Goal: Information Seeking & Learning: Learn about a topic

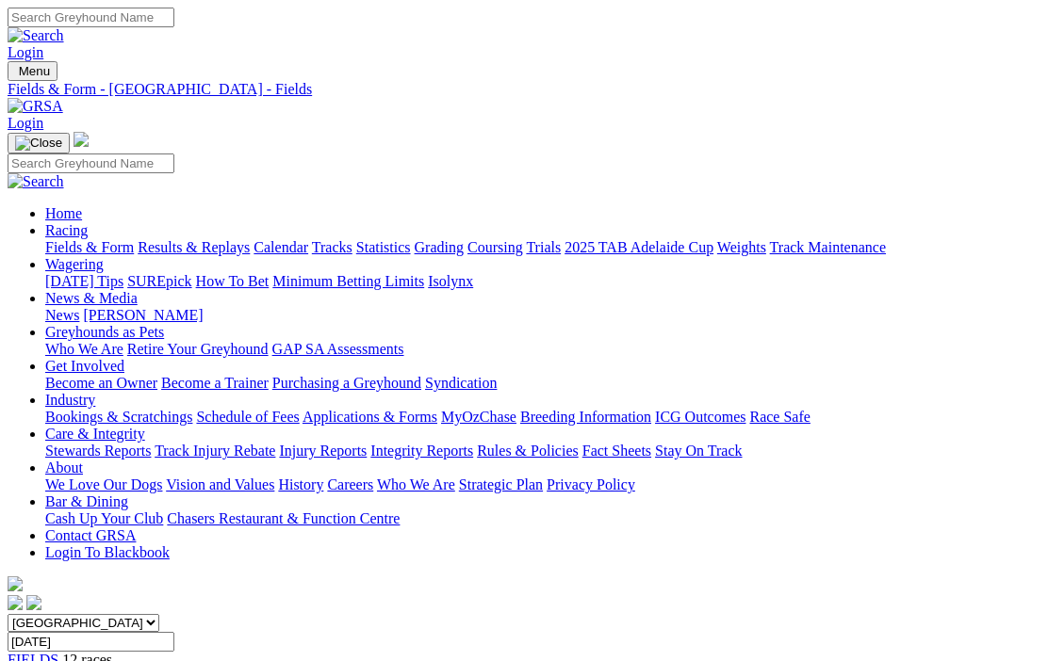
scroll to position [253, 0]
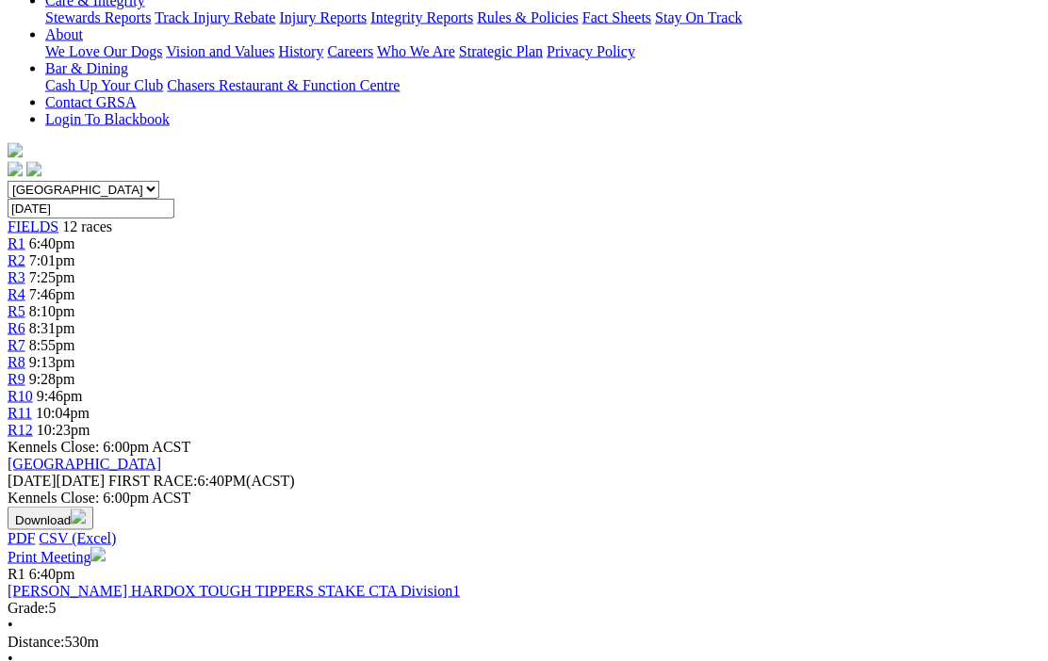
scroll to position [433, 4]
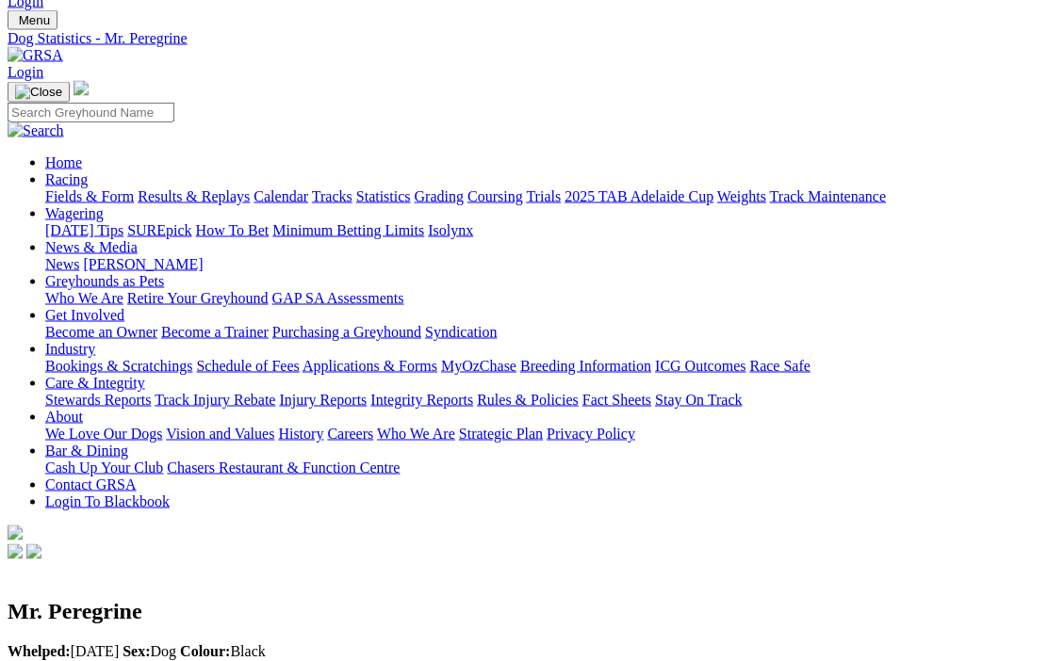
scroll to position [34, 0]
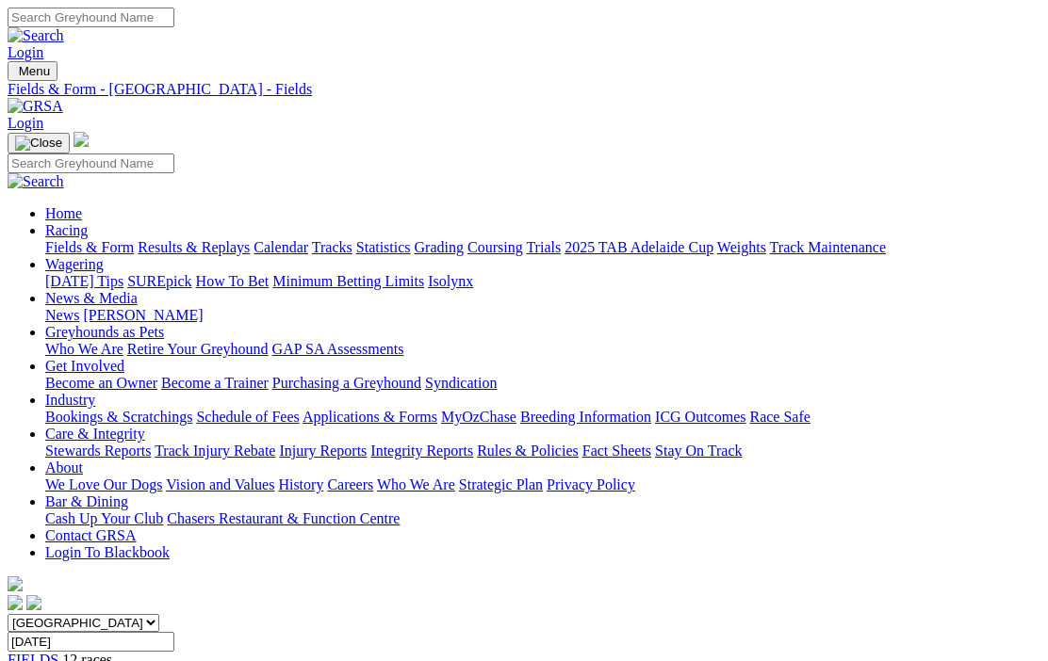
scroll to position [433, 4]
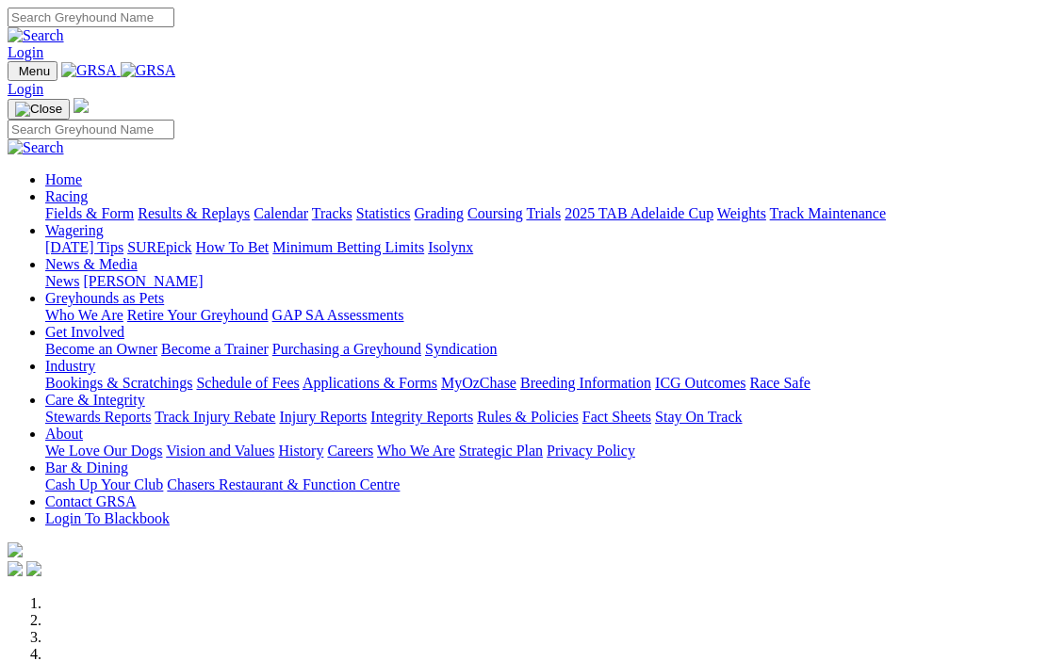
scroll to position [604, 0]
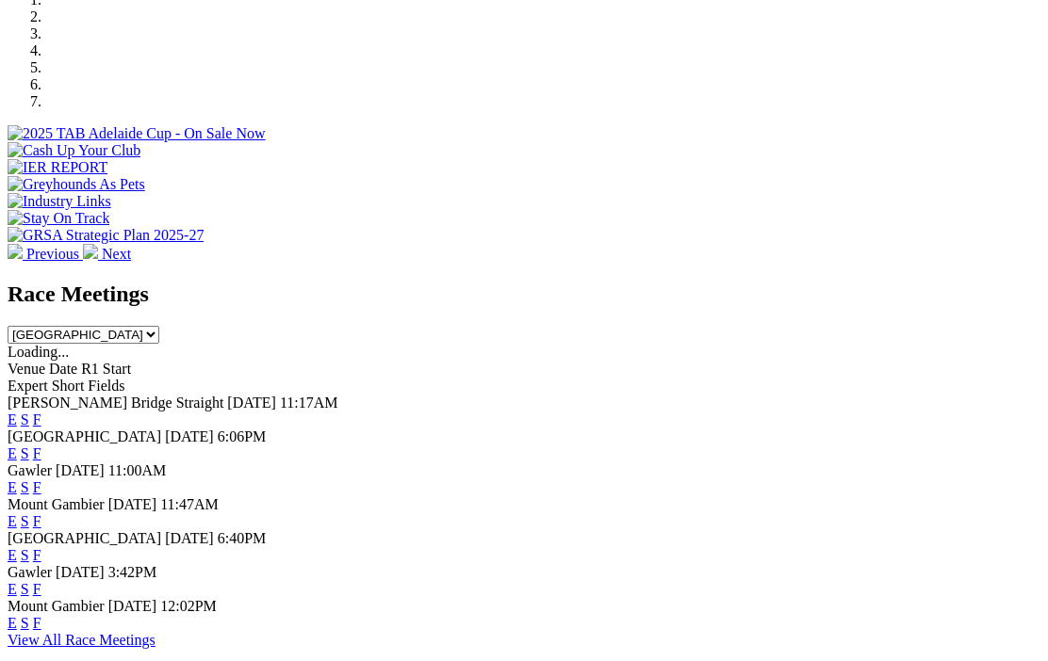
click at [41, 581] on link "F" at bounding box center [37, 589] width 8 height 16
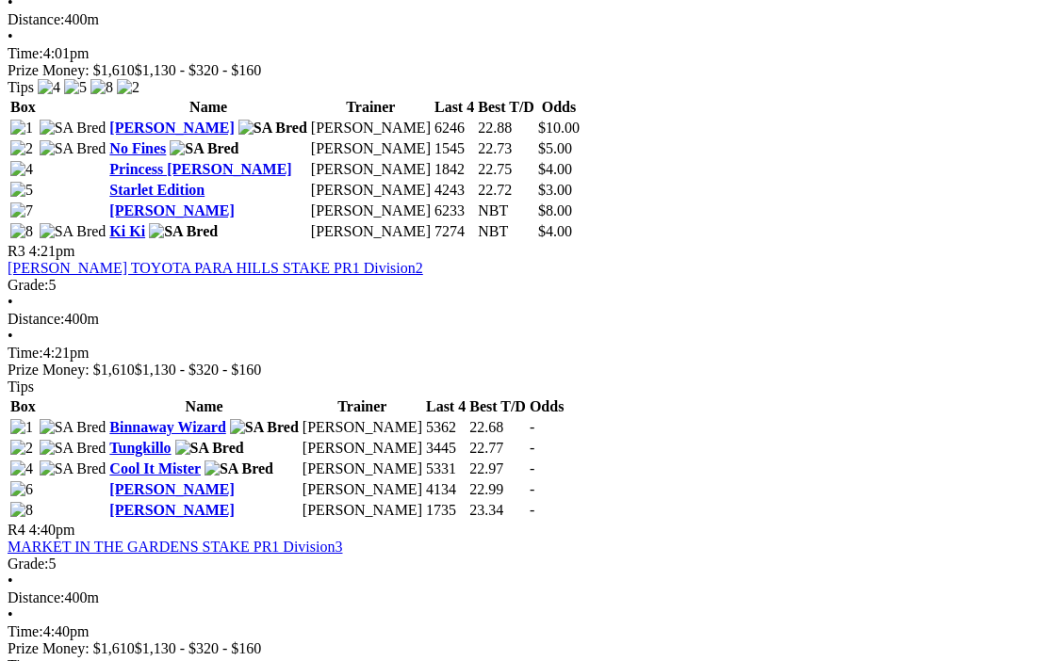
scroll to position [1281, 0]
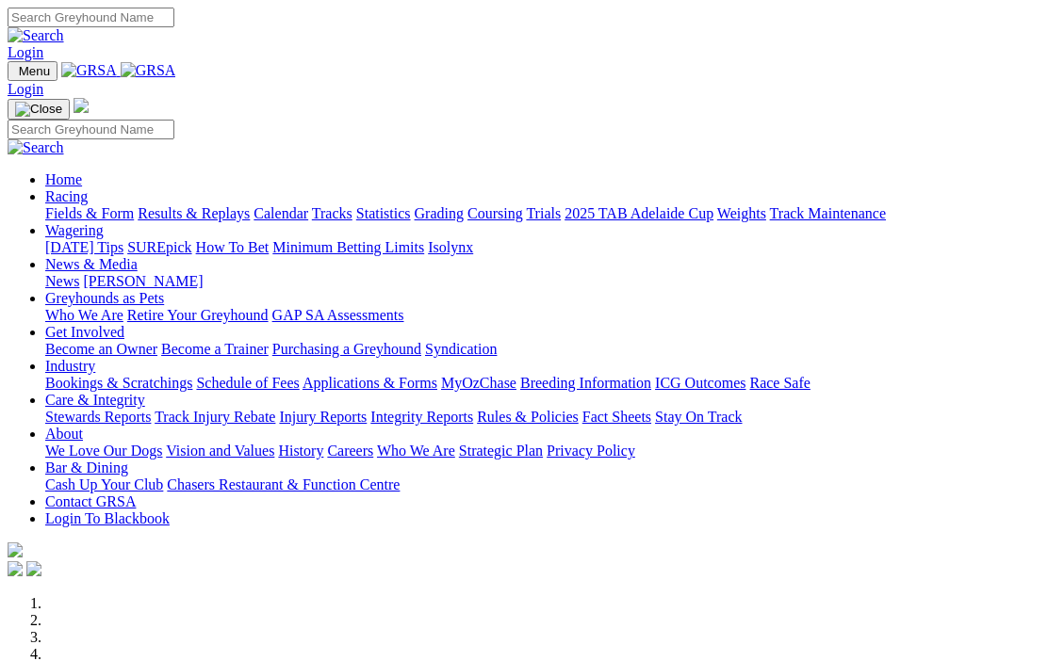
scroll to position [604, 0]
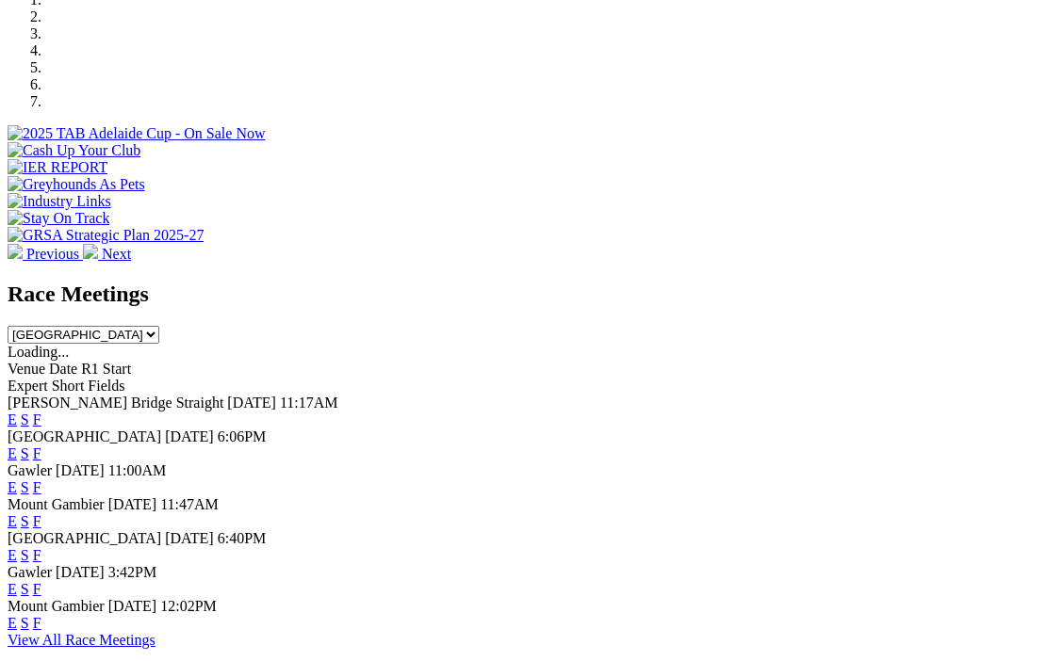
click at [41, 479] on link "F" at bounding box center [37, 487] width 8 height 16
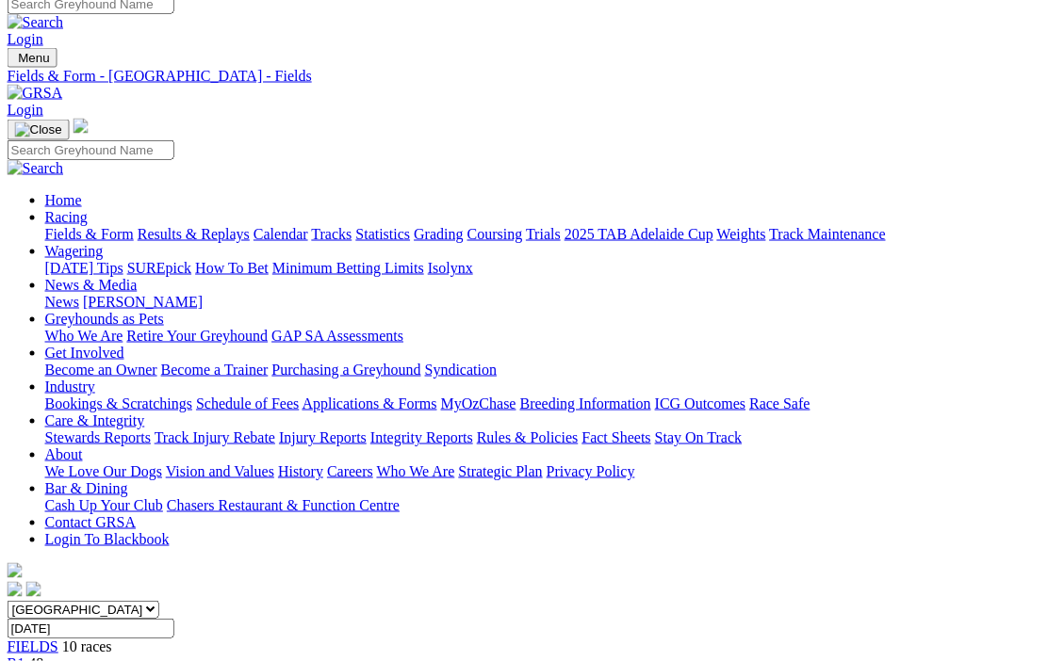
scroll to position [0, 11]
